Goal: Information Seeking & Learning: Check status

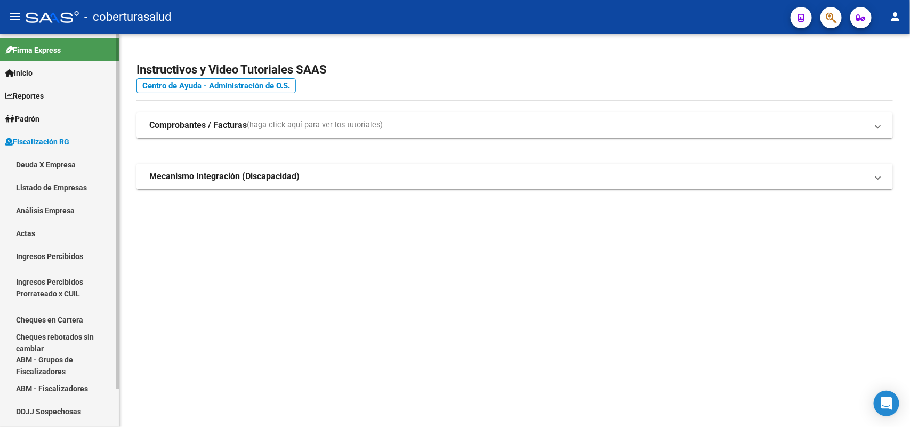
click at [84, 159] on link "Deuda X Empresa" at bounding box center [59, 164] width 119 height 23
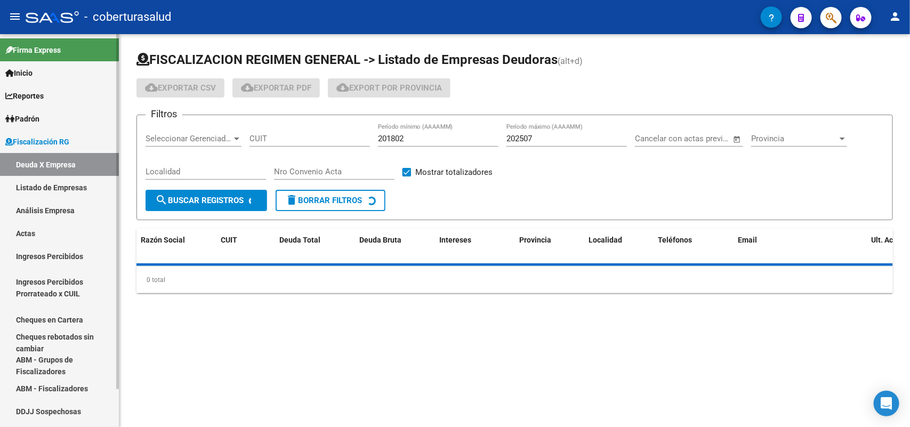
click at [49, 203] on link "Análisis Empresa" at bounding box center [59, 210] width 119 height 23
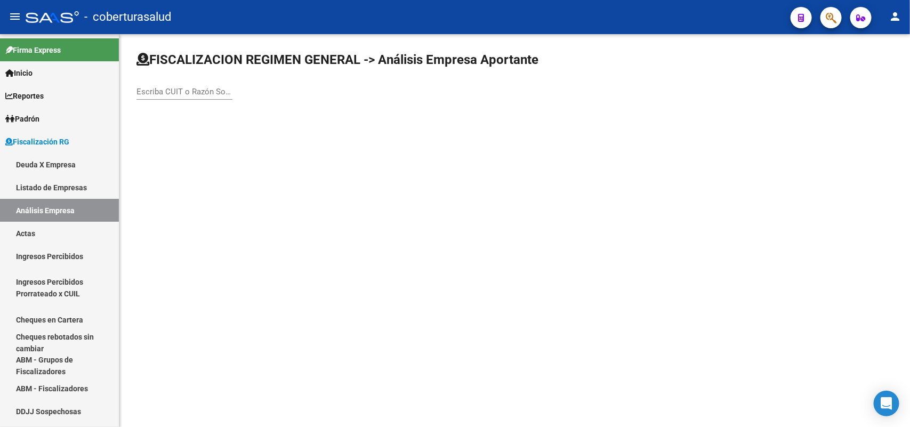
click at [189, 84] on div "Escriba CUIT o Razón Social para buscar" at bounding box center [185, 88] width 96 height 23
click at [189, 89] on input "Escriba CUIT o Razón Social para buscar" at bounding box center [185, 92] width 96 height 10
paste input "30563627812 FECHA:"
click at [211, 98] on div "30563627812 FECHA: Escriba CUIT o Razón Social para buscar" at bounding box center [185, 88] width 96 height 23
drag, startPoint x: 216, startPoint y: 90, endPoint x: 90, endPoint y: 78, distance: 126.9
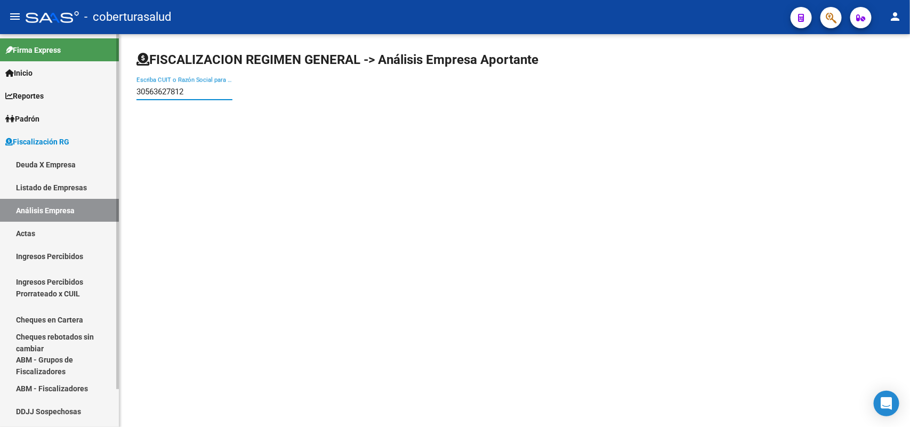
click at [90, 78] on mat-sidenav-container "Firma Express Inicio Calendario SSS Instructivos Contacto OS Reportes Ingresos …" at bounding box center [455, 230] width 910 height 393
paste input
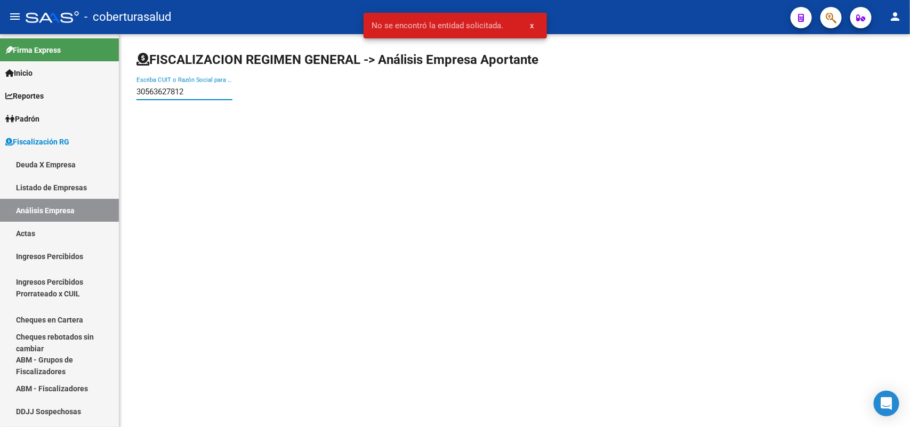
click at [216, 89] on input "30563627812 FECHA:" at bounding box center [185, 92] width 96 height 10
type input "FECHA:"
drag, startPoint x: 249, startPoint y: 89, endPoint x: 165, endPoint y: 92, distance: 83.8
click at [129, 97] on div "FISCALIZACION REGIMEN GENERAL -> Análisis Empresa Aportante FECHA: Escriba CUIT…" at bounding box center [514, 84] width 791 height 101
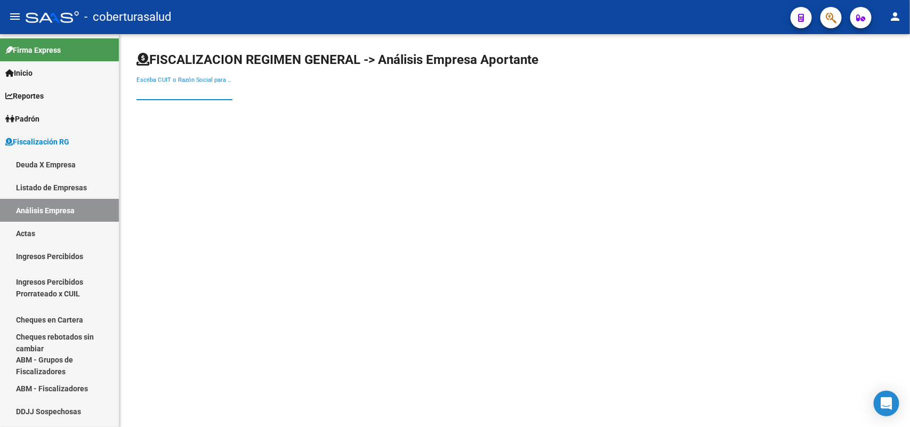
click at [151, 92] on input "Escriba CUIT o Razón Social para buscar" at bounding box center [185, 92] width 96 height 10
paste input "30563627812"
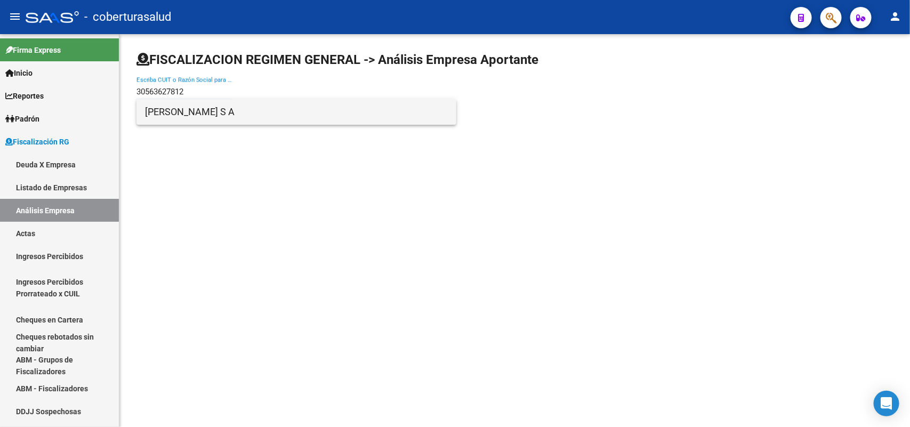
type input "30563627812"
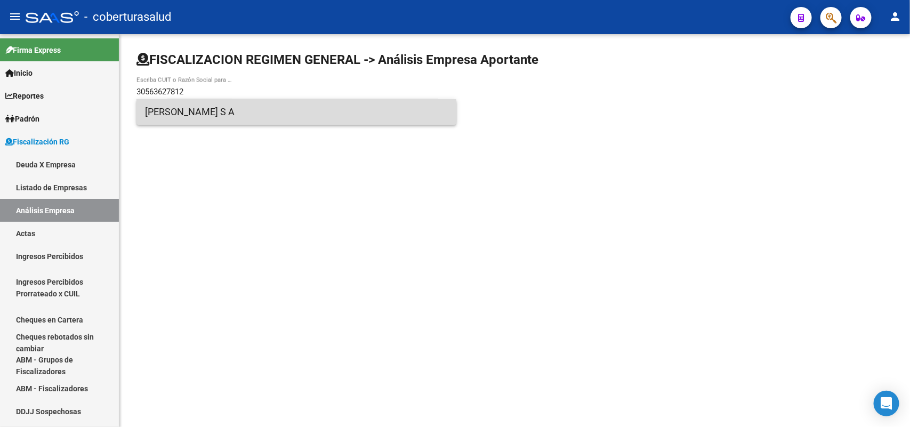
click at [177, 107] on span "MIGUEL SEGURA S A" at bounding box center [296, 112] width 303 height 26
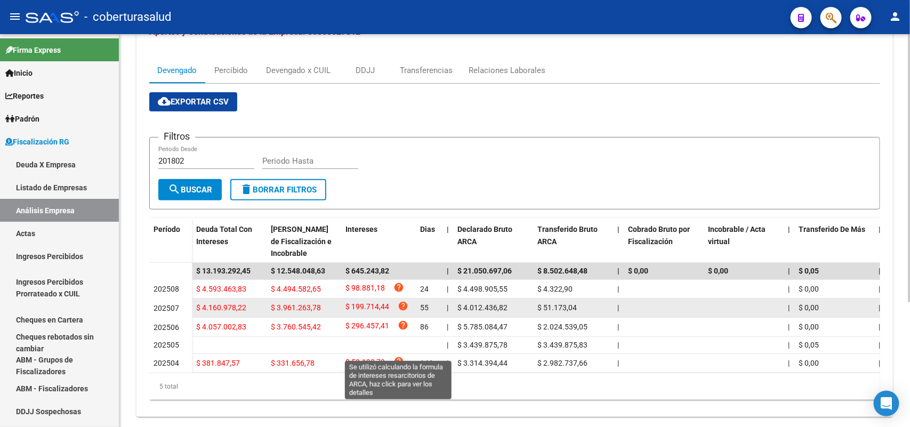
scroll to position [133, 0]
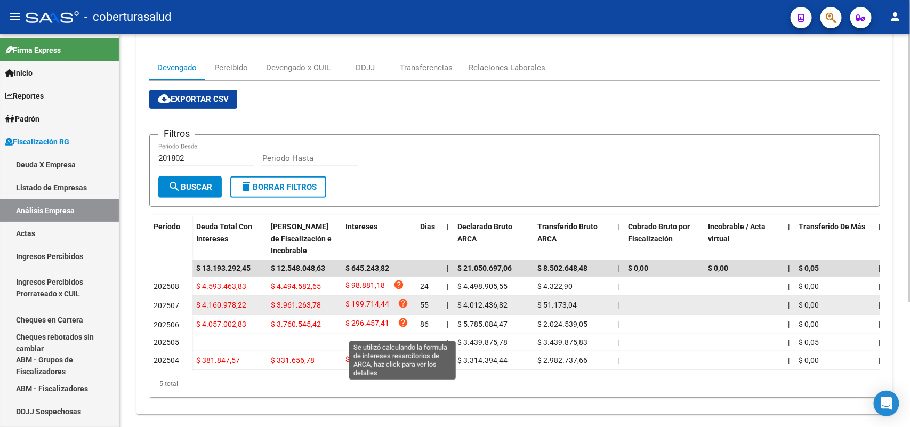
click at [404, 309] on icon "help" at bounding box center [403, 303] width 11 height 11
